Goal: Contribute content: Add original content to the website for others to see

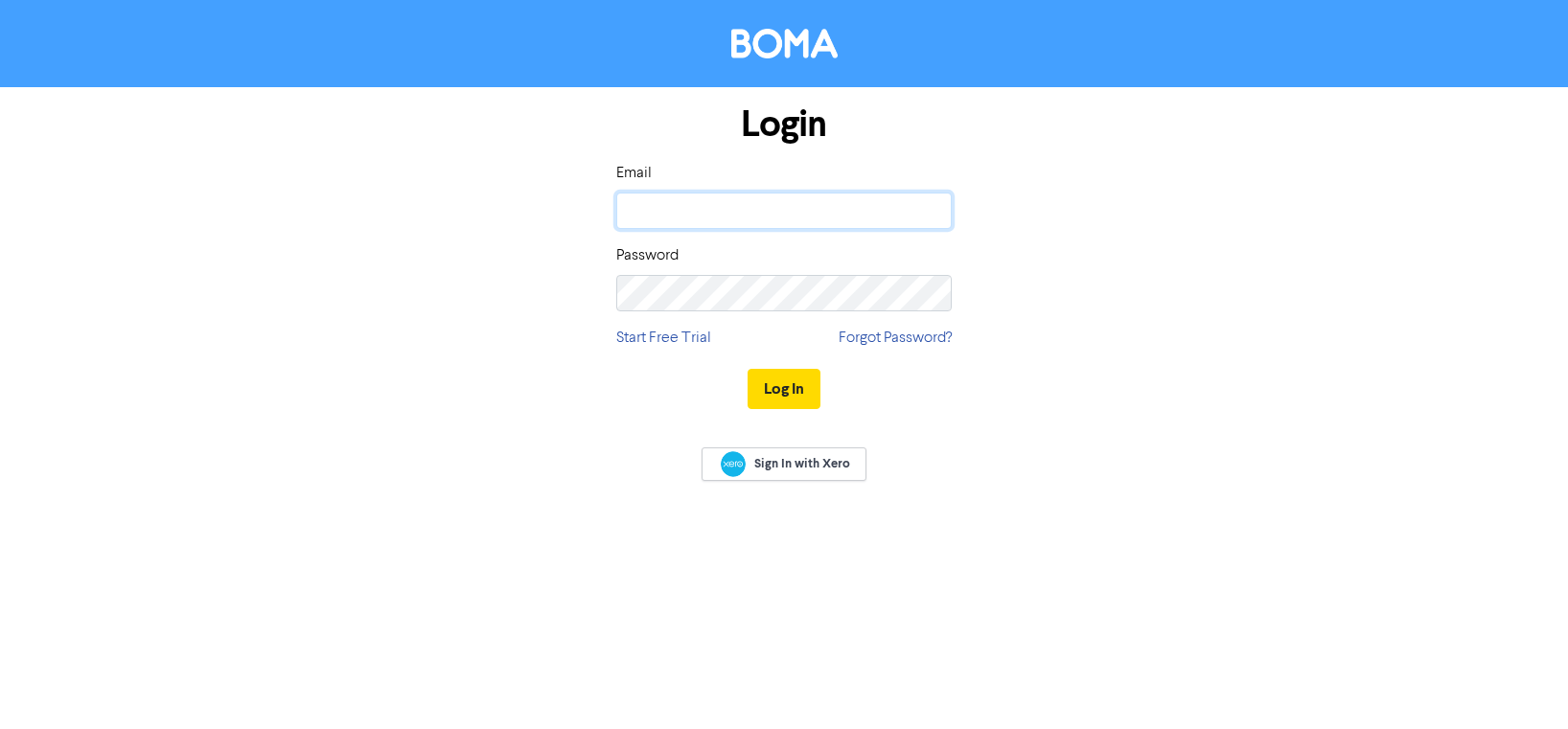
click at [646, 212] on input "email" at bounding box center [784, 211] width 335 height 37
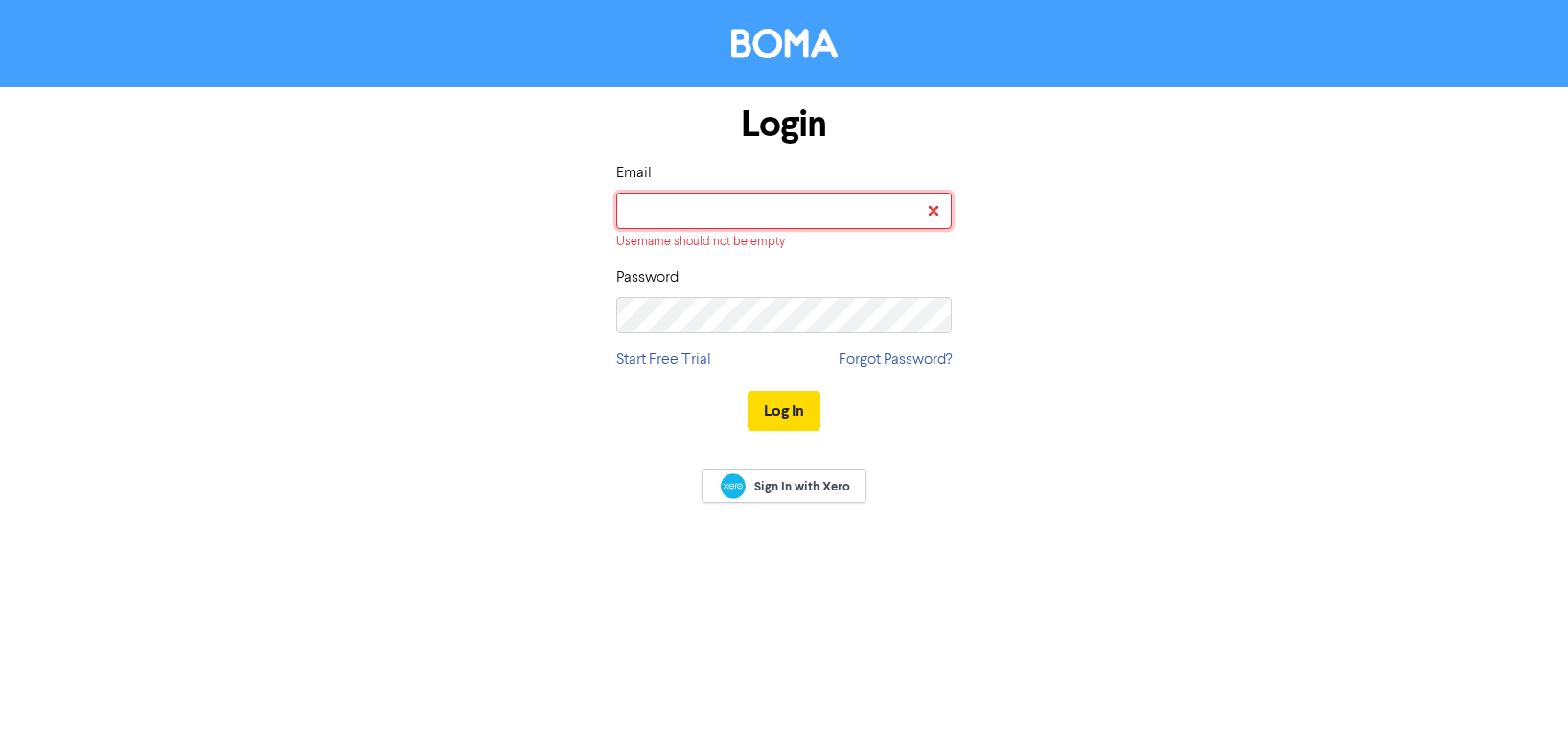
type input "[EMAIL_ADDRESS][DOMAIN_NAME]"
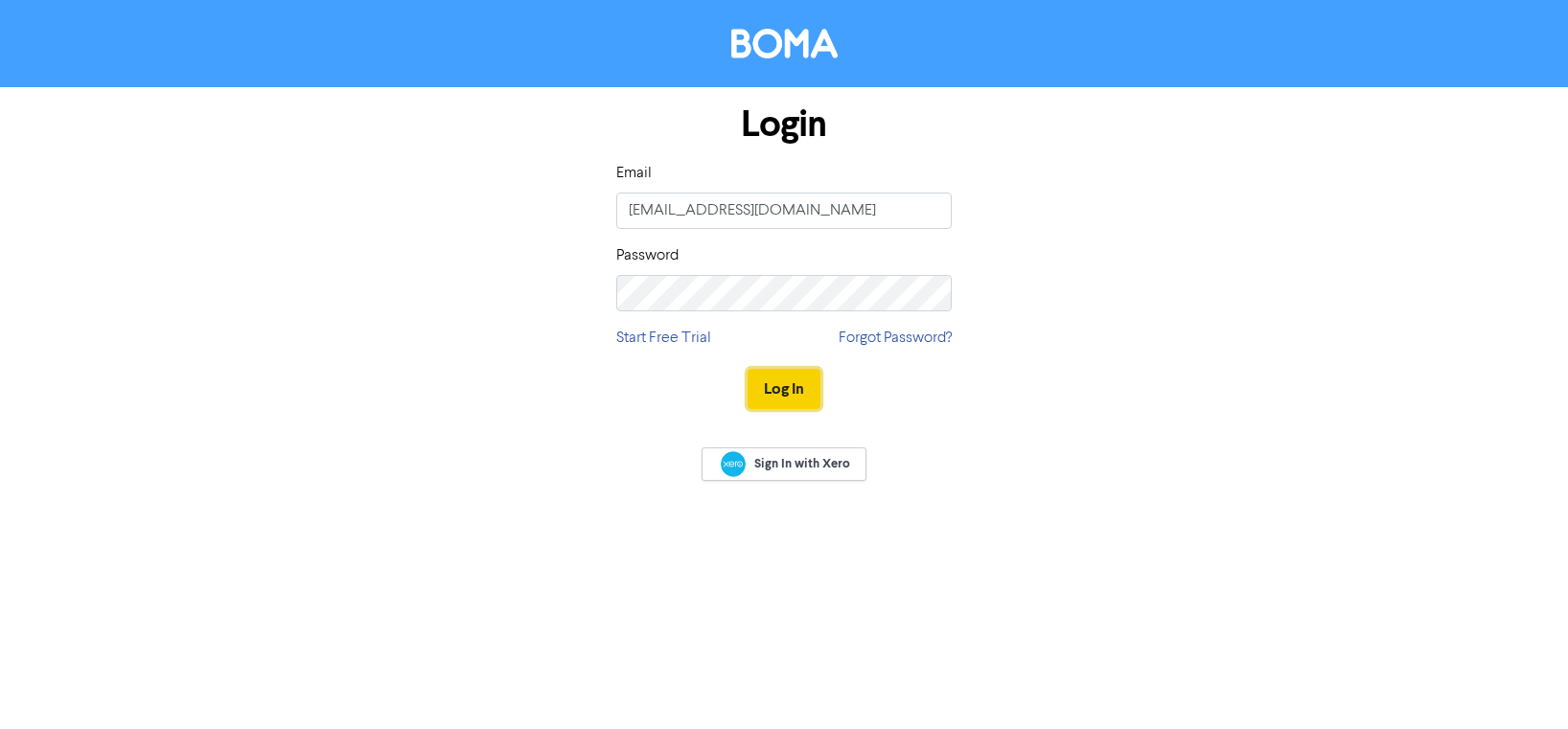
click at [779, 385] on button "Log In" at bounding box center [784, 389] width 73 height 40
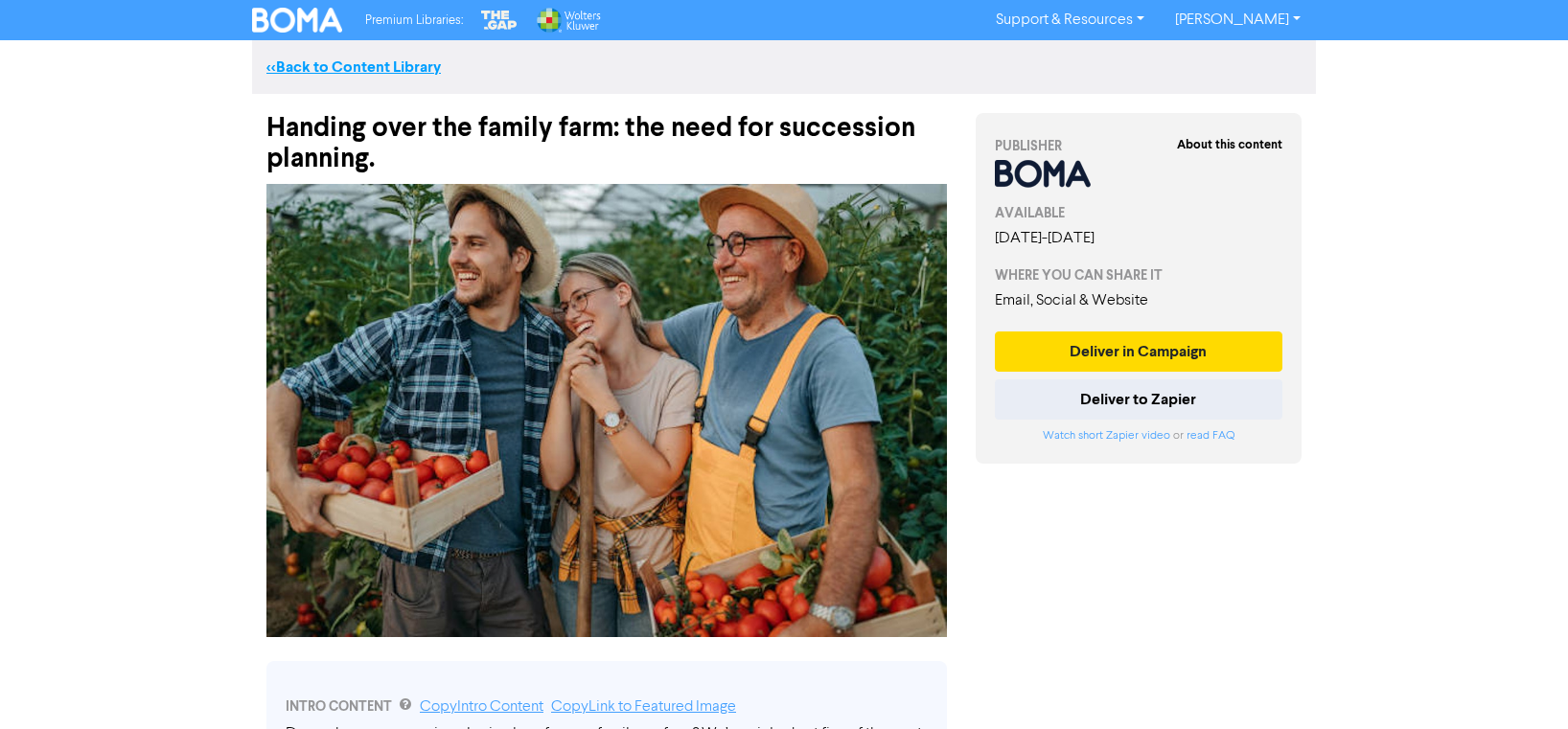
click at [288, 62] on link "<< Back to Content Library" at bounding box center [353, 67] width 174 height 19
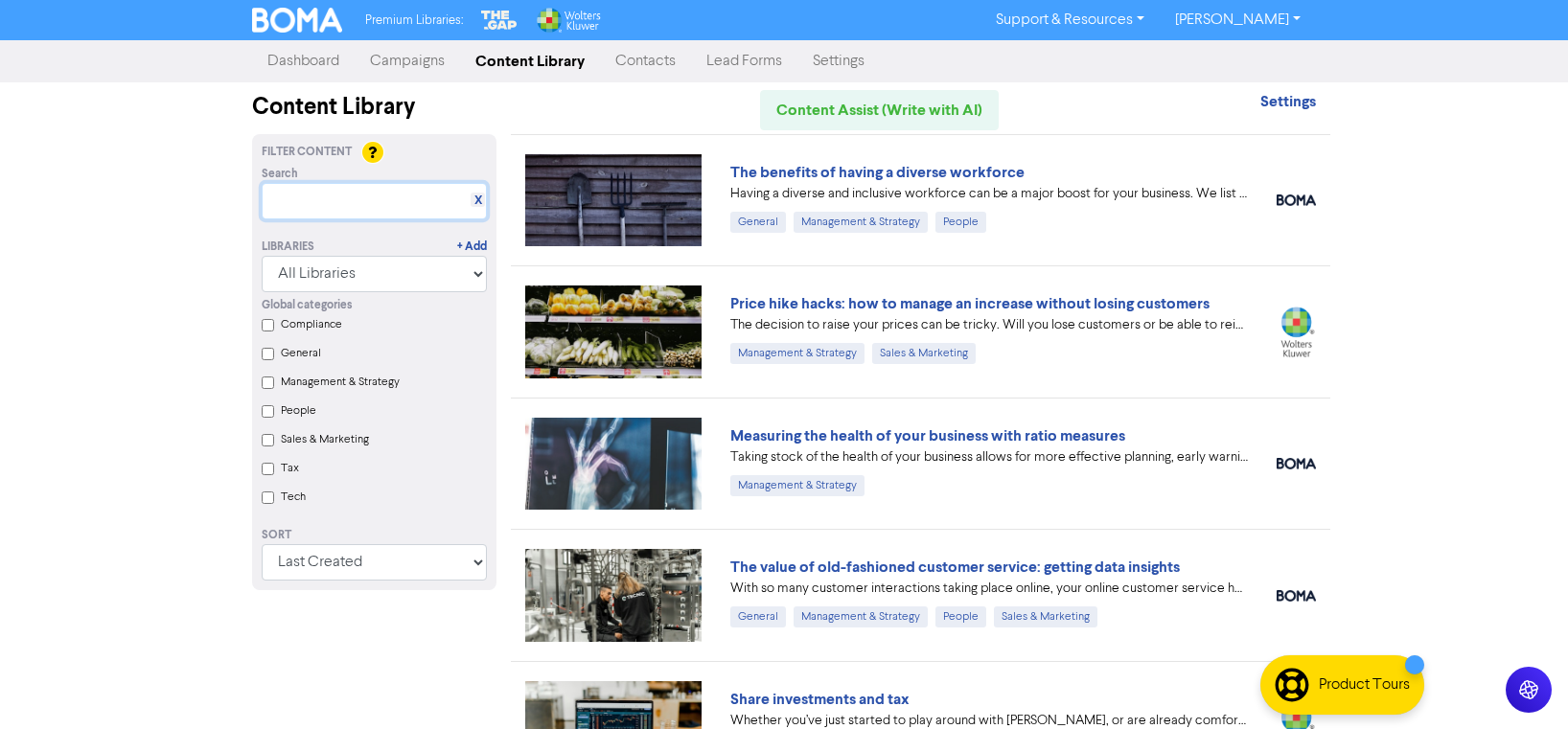
click at [350, 198] on input "text" at bounding box center [374, 201] width 225 height 37
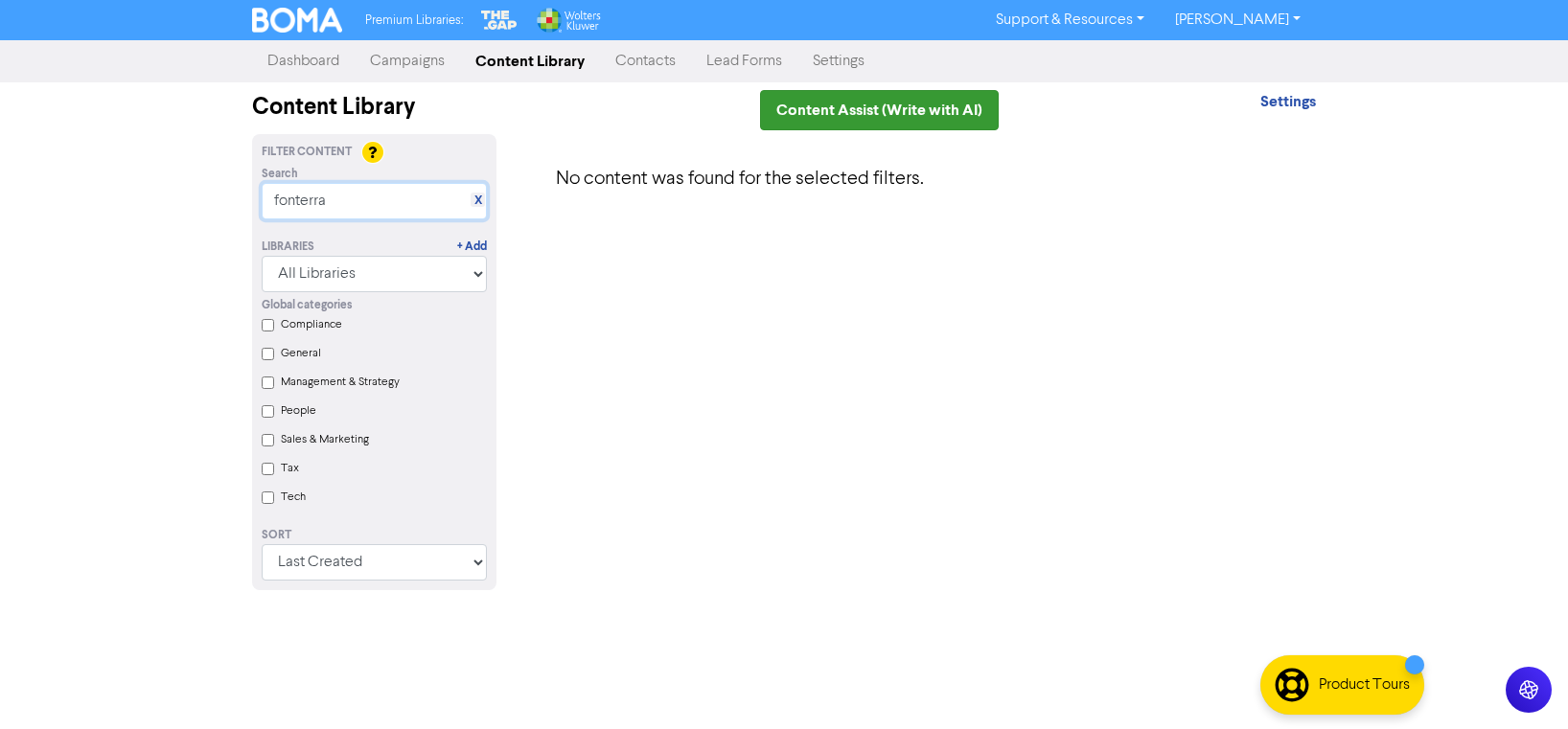
type input "fonterra"
click at [863, 114] on link "Content Assist (Write with AI)" at bounding box center [879, 110] width 239 height 40
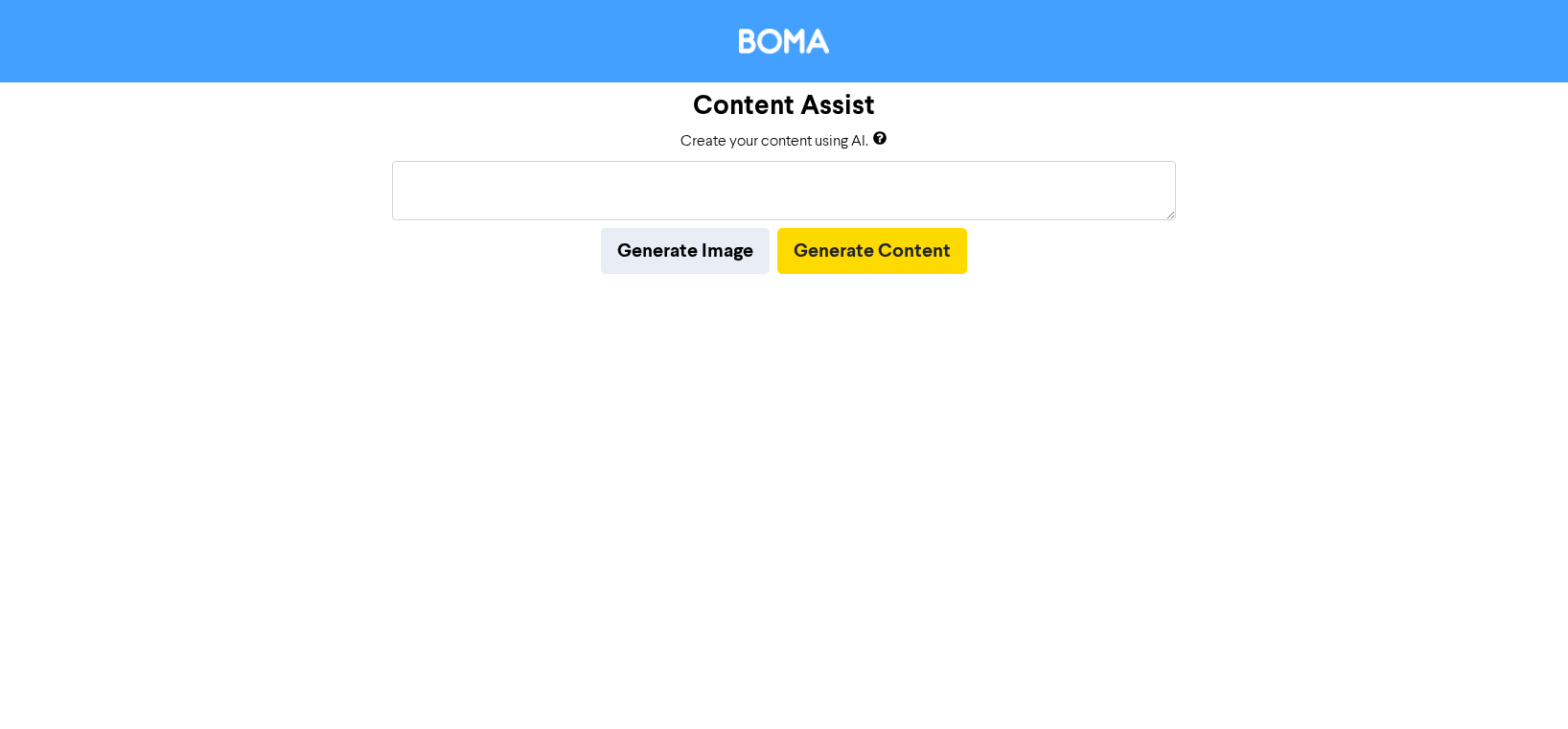
click at [714, 195] on textarea at bounding box center [784, 191] width 784 height 60
click at [805, 198] on textarea at bounding box center [784, 191] width 784 height 60
paste textarea "[PERSON_NAME] having delivered one of its strongest results, with revenue up 15…"
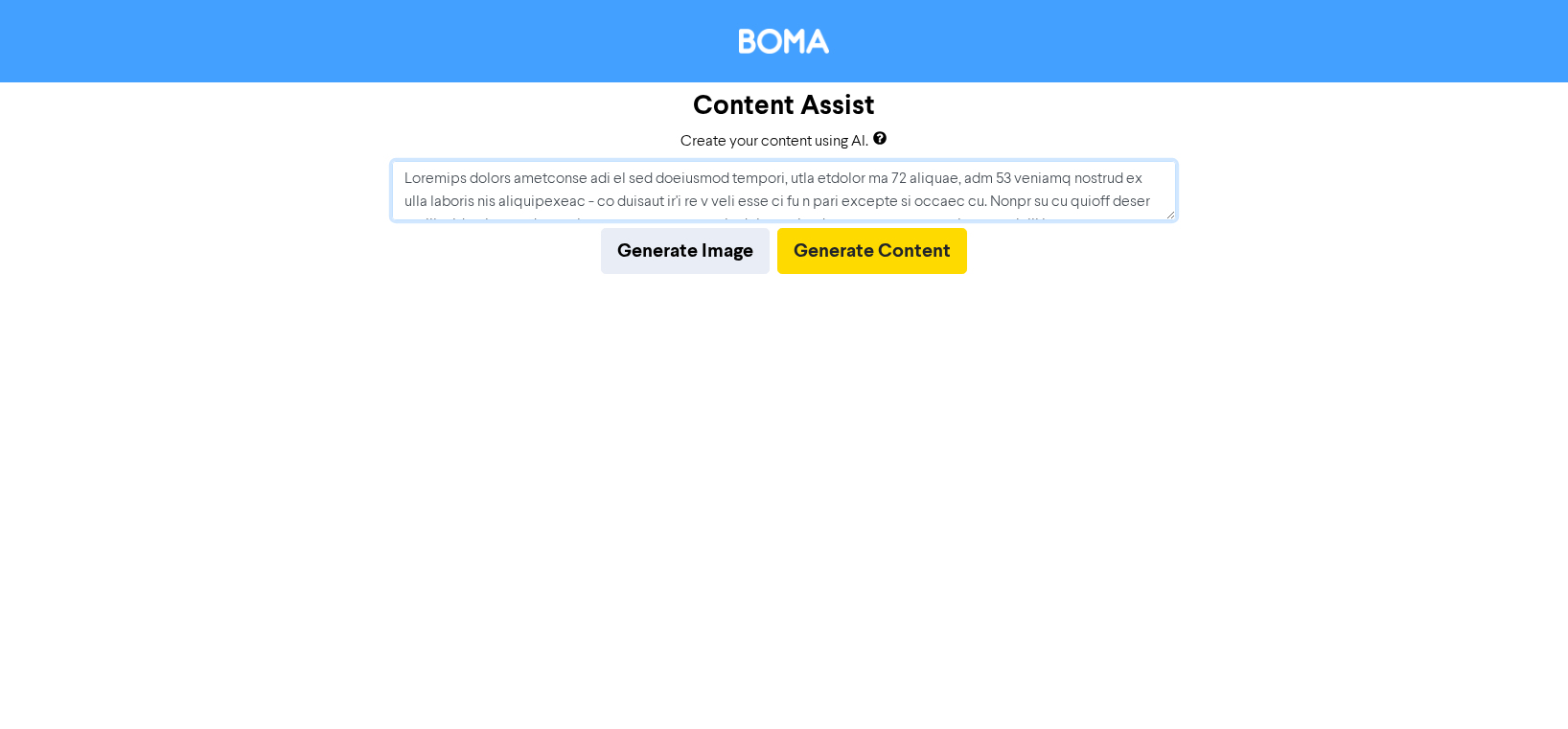
click at [496, 175] on textarea at bounding box center [784, 191] width 784 height 60
click at [496, 174] on textarea at bounding box center [784, 191] width 784 height 60
drag, startPoint x: 491, startPoint y: 200, endPoint x: 915, endPoint y: 198, distance: 424.0
click at [915, 198] on textarea at bounding box center [784, 191] width 784 height 60
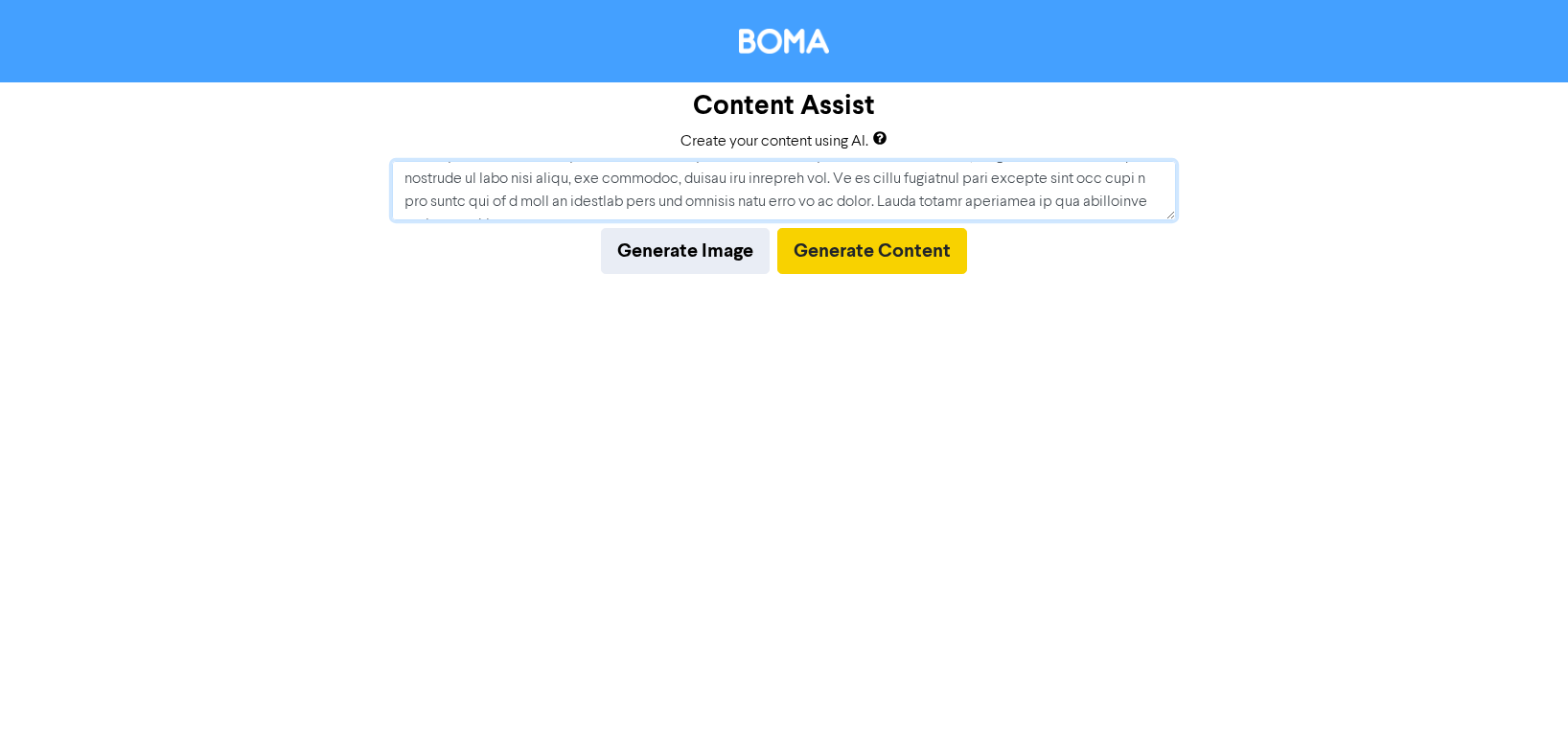
type textarea "Fonterra delivered one of its strongest results, with revenue up 15 percent, an…"
drag, startPoint x: 905, startPoint y: 256, endPoint x: 1037, endPoint y: 283, distance: 134.7
click at [905, 256] on button "Generate Content" at bounding box center [872, 251] width 190 height 46
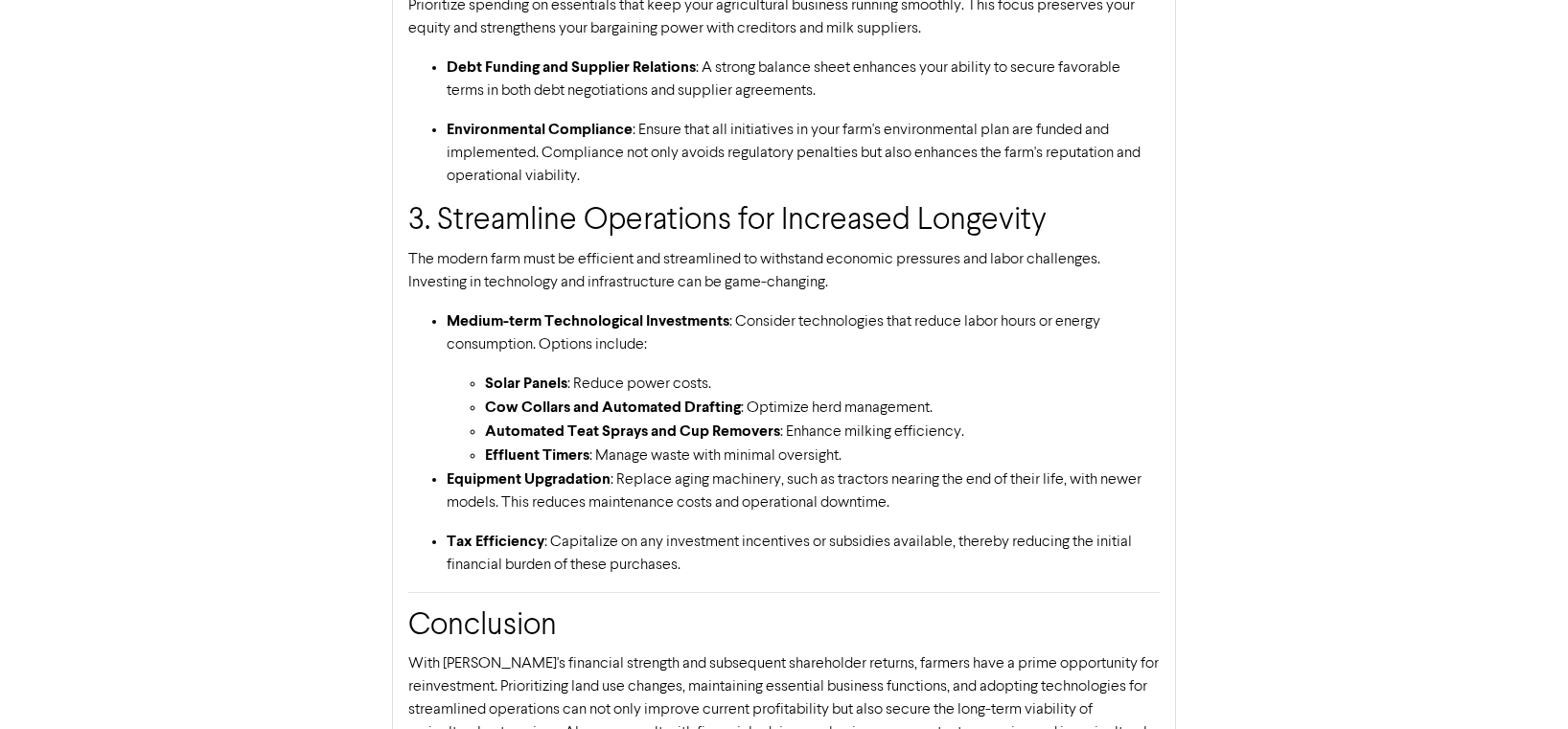
scroll to position [986, 0]
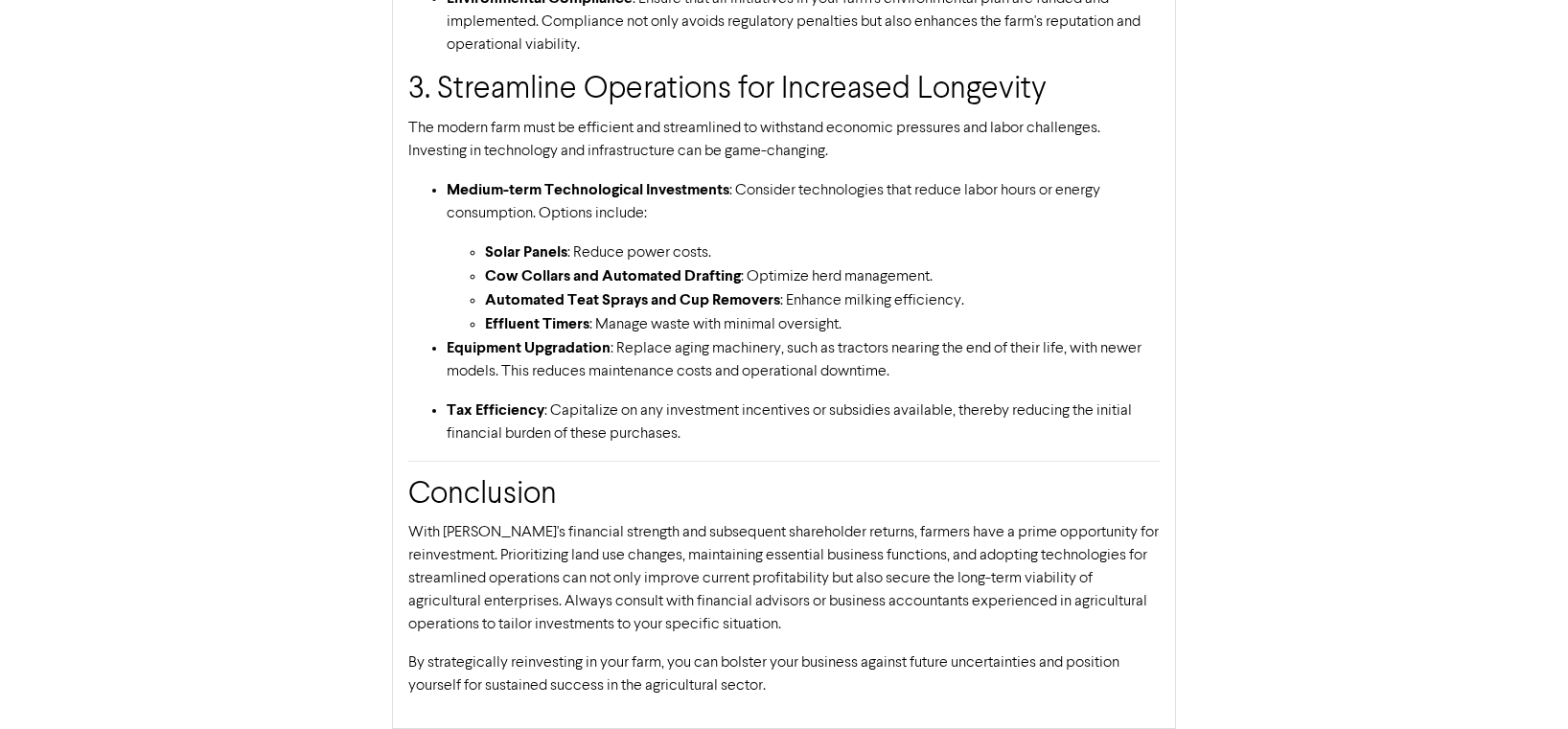
click at [796, 684] on p "By strategically reinvesting in your farm, you can bolster your business agains…" at bounding box center [784, 674] width 752 height 46
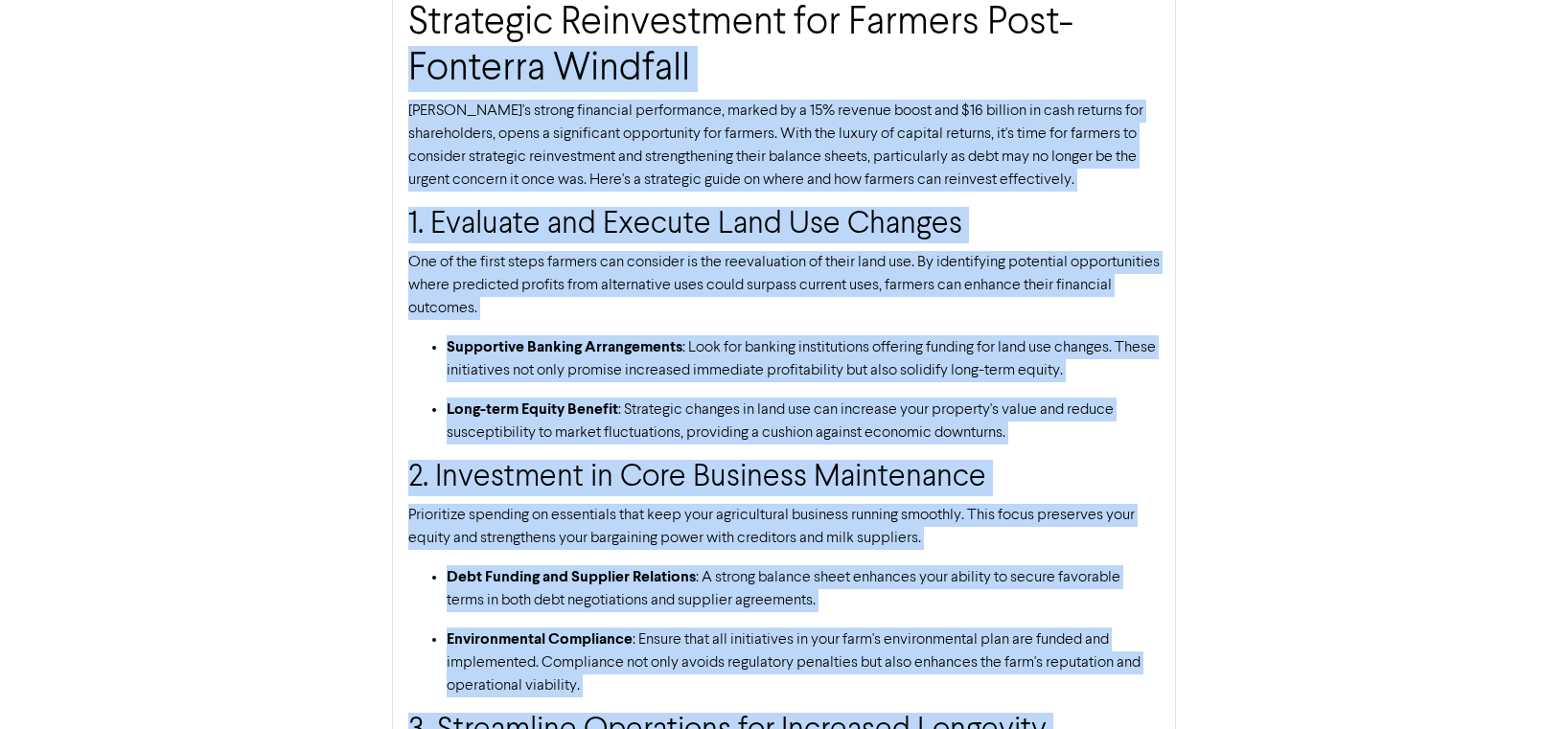
scroll to position [277, 0]
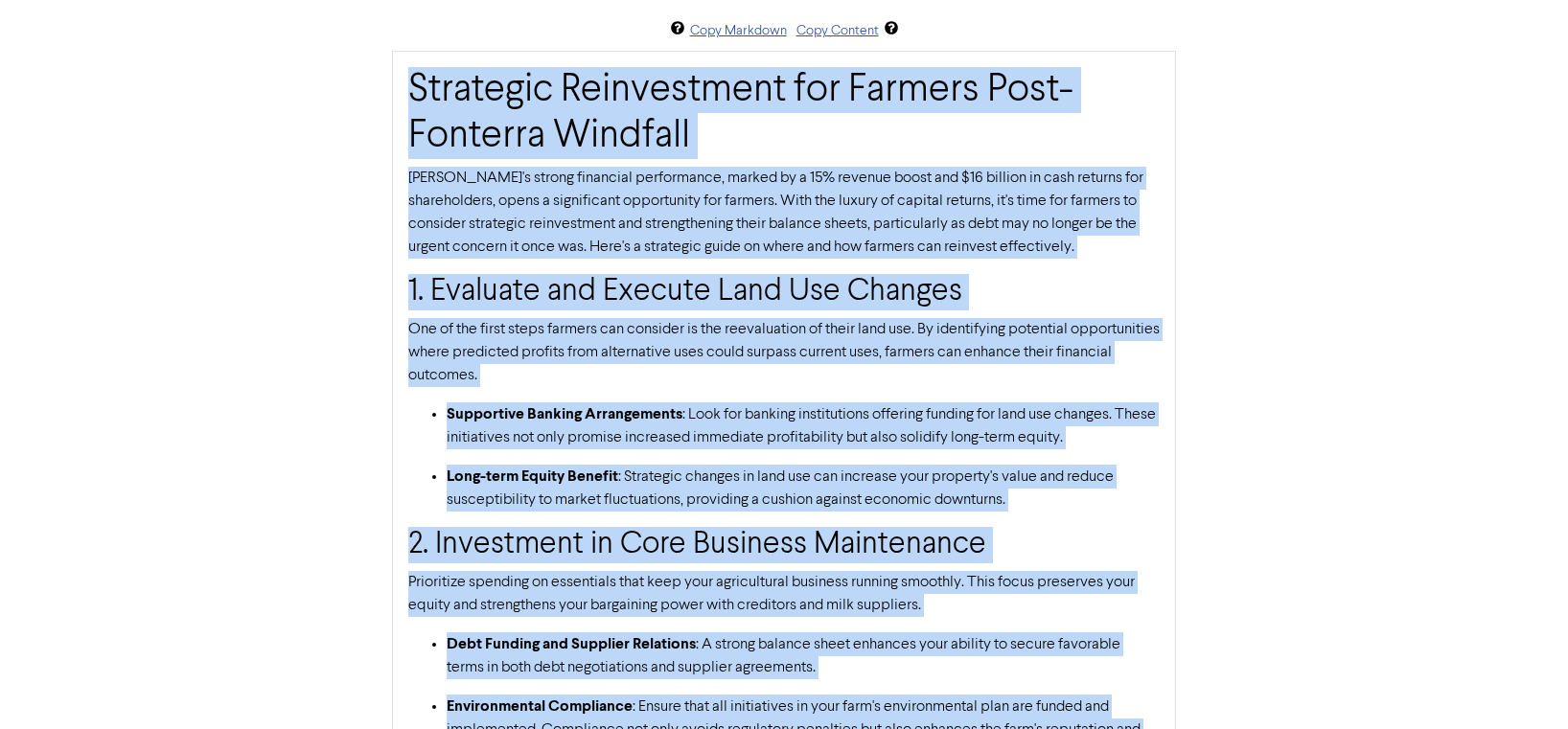
drag, startPoint x: 780, startPoint y: 687, endPoint x: 411, endPoint y: 80, distance: 710.4
copy div "Strategic Reinvestment for Farmers Post-Fonterra Windfall [PERSON_NAME]'s stron…"
